Goal: Task Accomplishment & Management: Complete application form

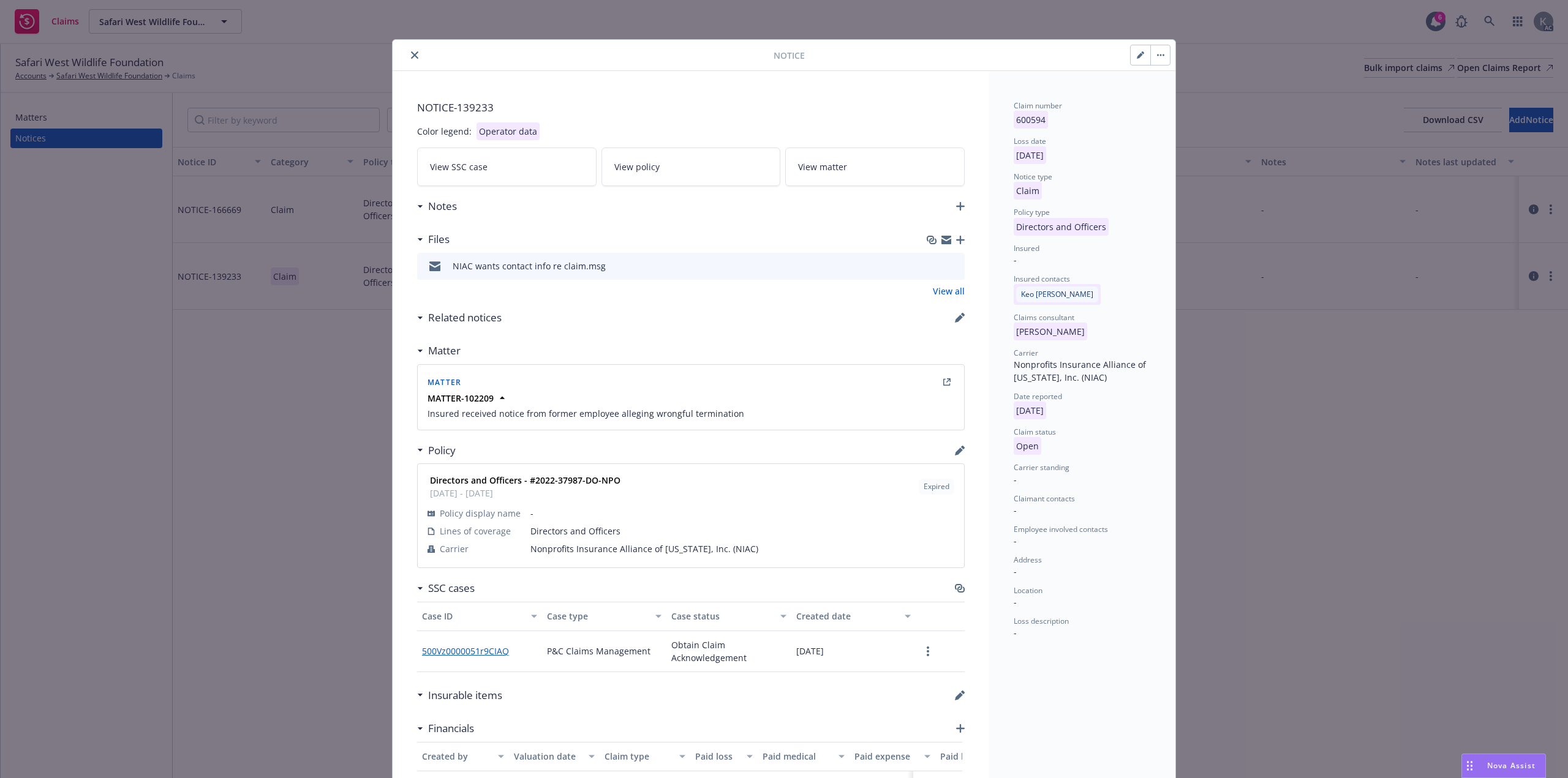
click at [1132, 47] on button "button" at bounding box center [1141, 55] width 20 height 20
select select "DIRECTORS_AND_OFFICERS"
select select "open"
select select "CLAIM"
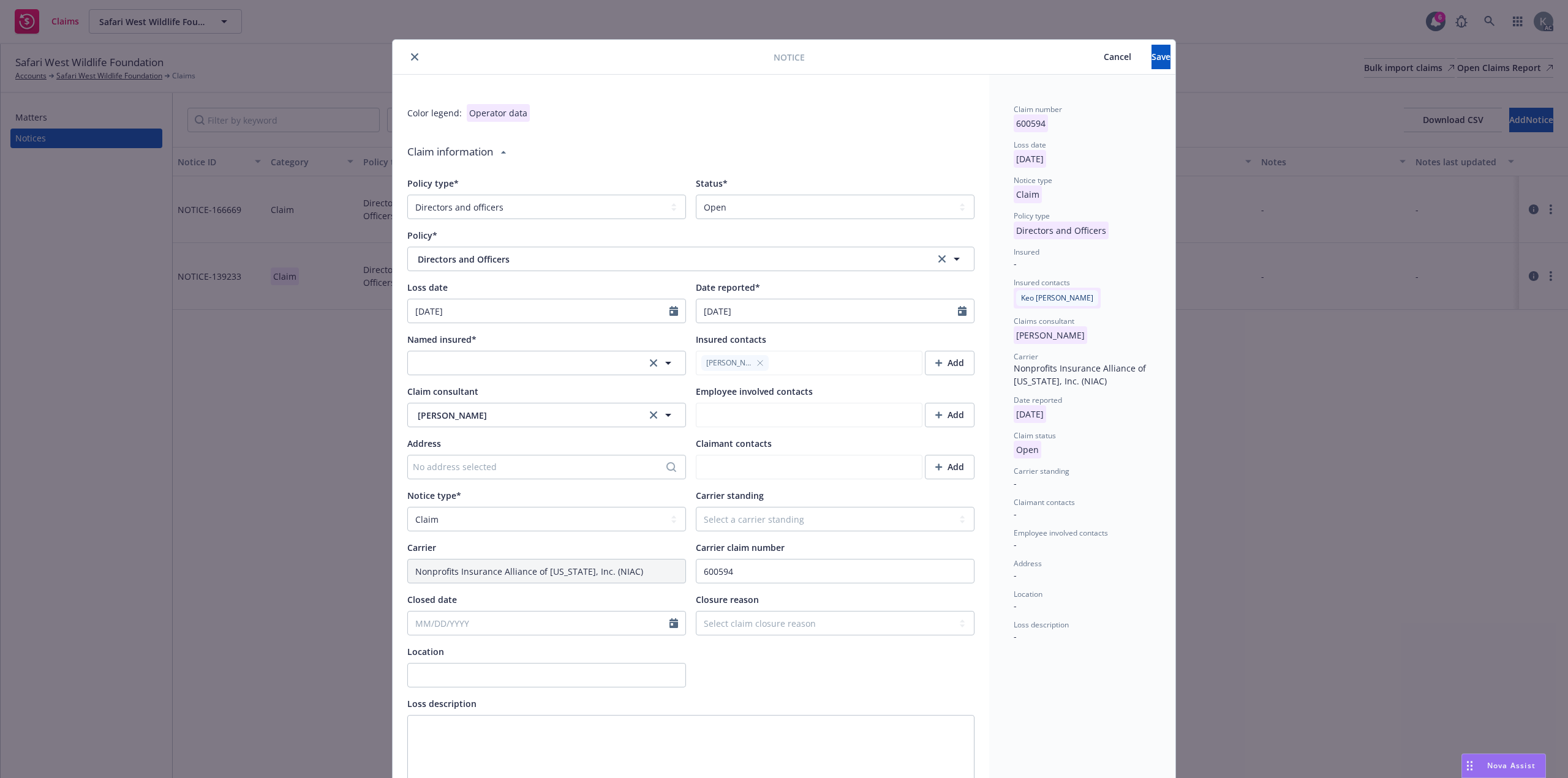
scroll to position [123, 0]
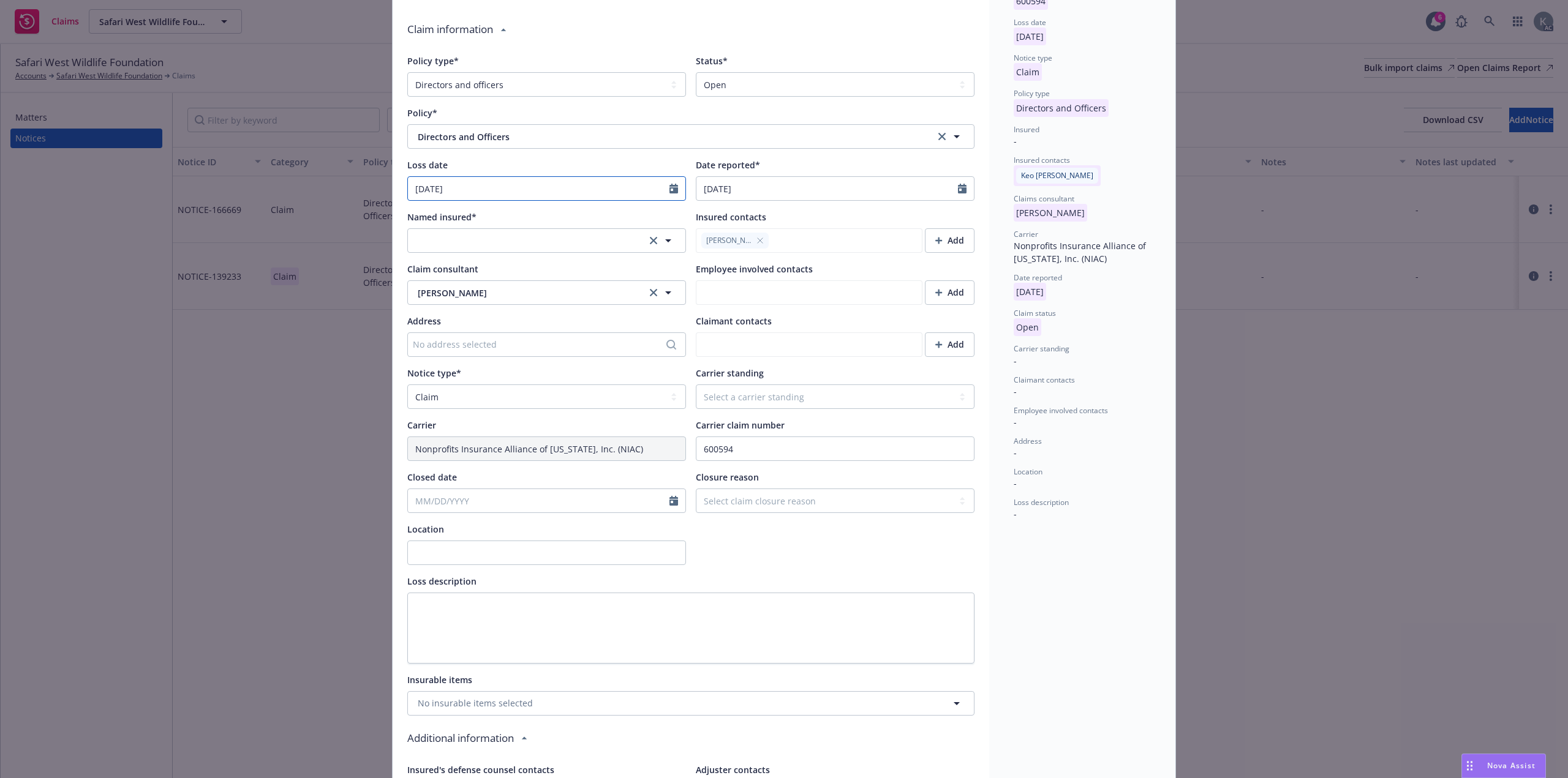
select select "4"
drag, startPoint x: 550, startPoint y: 188, endPoint x: 293, endPoint y: 194, distance: 257.1
click at [293, 194] on div "Notice Cancel Save Color legend: Operator data Claim information Policy type* S…" at bounding box center [784, 389] width 1568 height 778
select select "4"
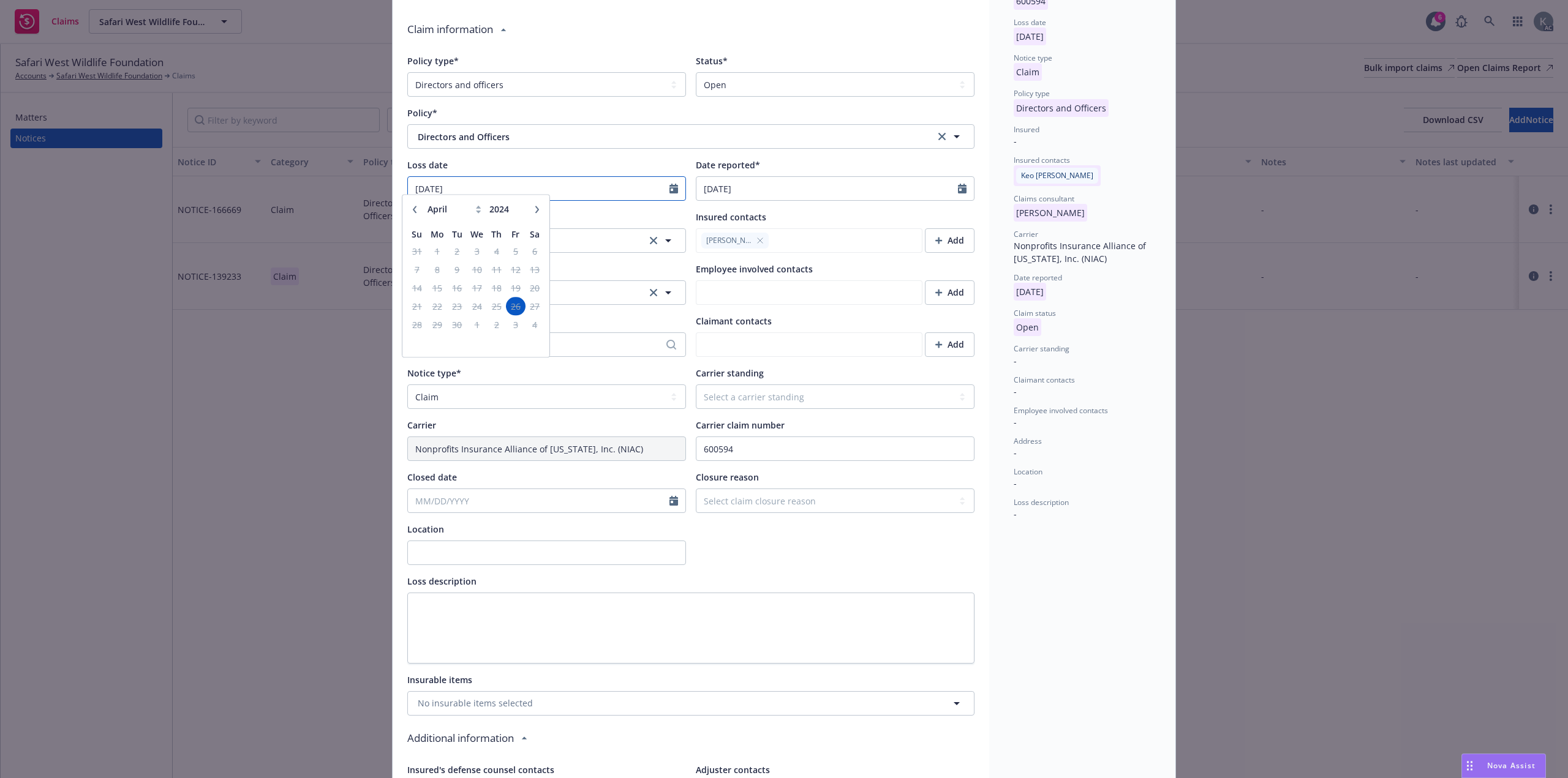
drag, startPoint x: 459, startPoint y: 178, endPoint x: 388, endPoint y: 181, distance: 71.1
click at [392, 181] on div "Color legend: Operator data Claim information Policy type* Select a policy type…" at bounding box center [690, 605] width 597 height 1247
paste input "[DATE]"
click at [420, 179] on input "[DATE]" at bounding box center [538, 188] width 261 height 23
type input "[DATE]"
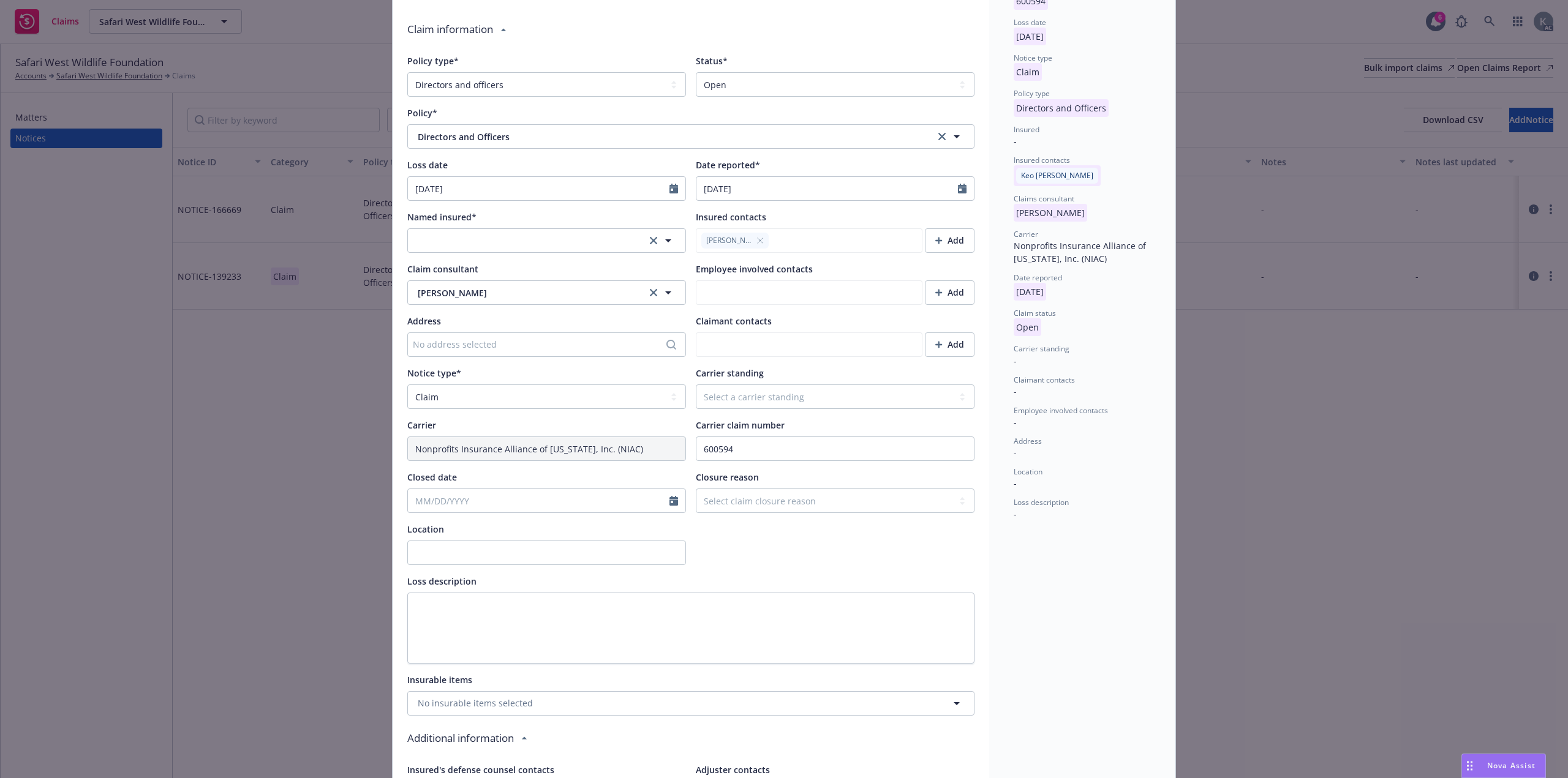
click at [1139, 648] on div "Claim number 600594 Loss date [DATE] Notice type Claim Policy type Directors an…" at bounding box center [1082, 606] width 186 height 1306
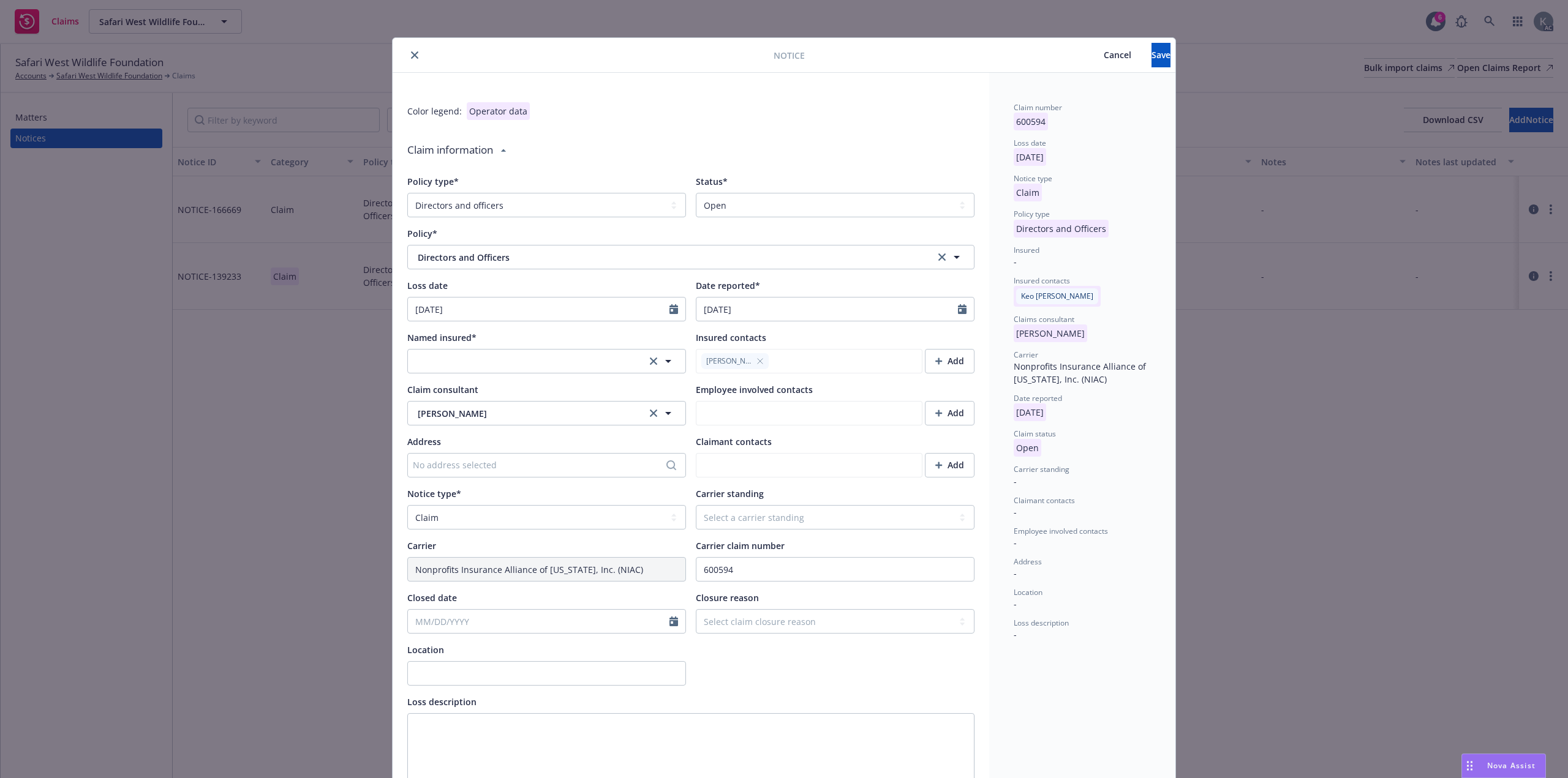
scroll to position [0, 0]
click at [1151, 52] on span "Save" at bounding box center [1160, 56] width 19 height 11
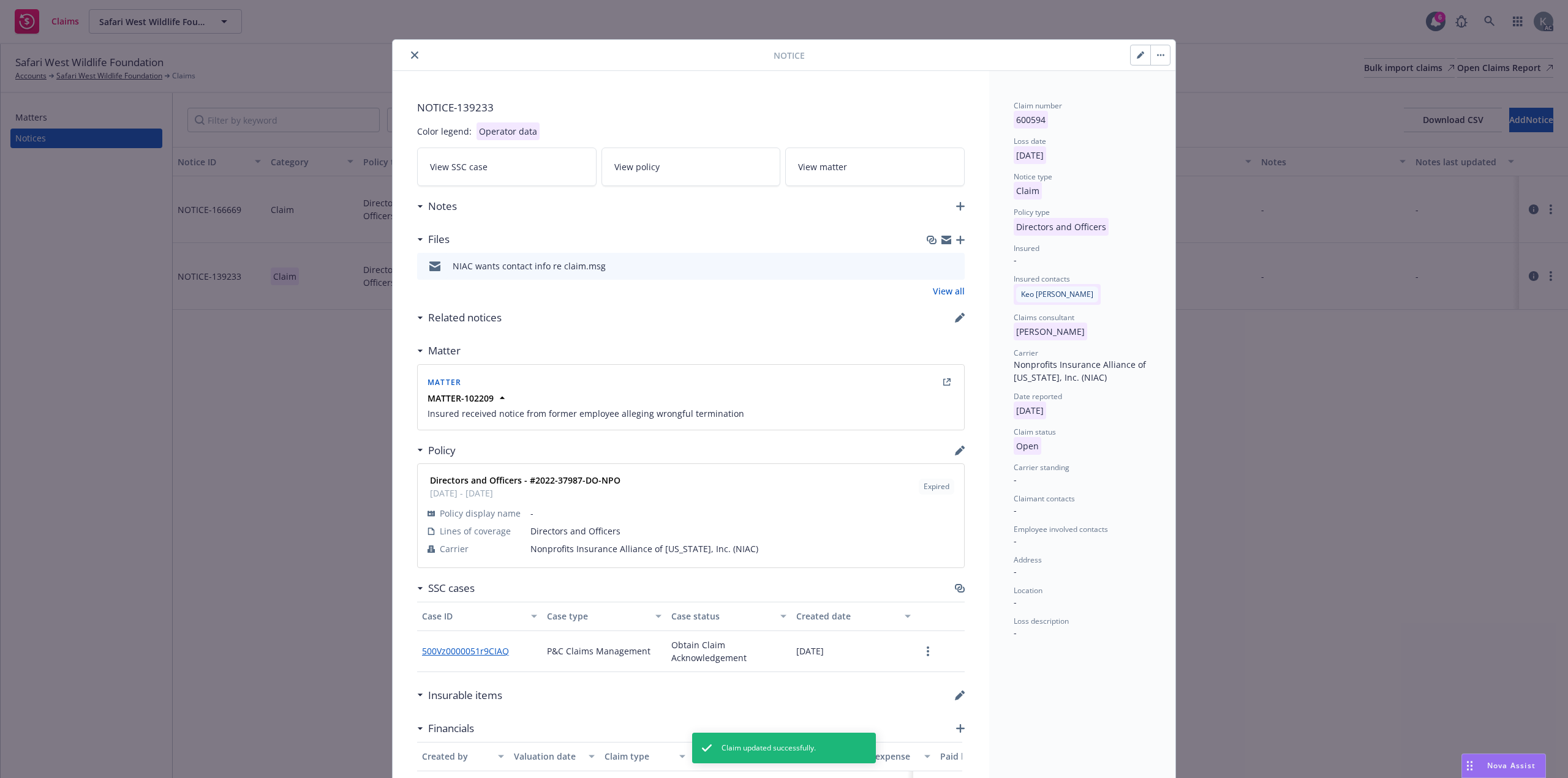
click at [411, 54] on icon "close" at bounding box center [414, 55] width 8 height 8
